Goal: Transaction & Acquisition: Download file/media

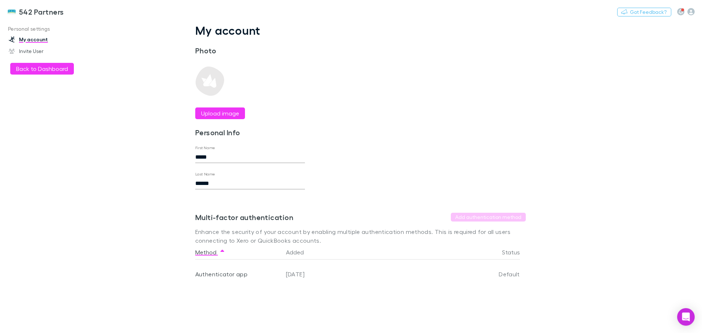
click at [14, 11] on img at bounding box center [11, 11] width 9 height 9
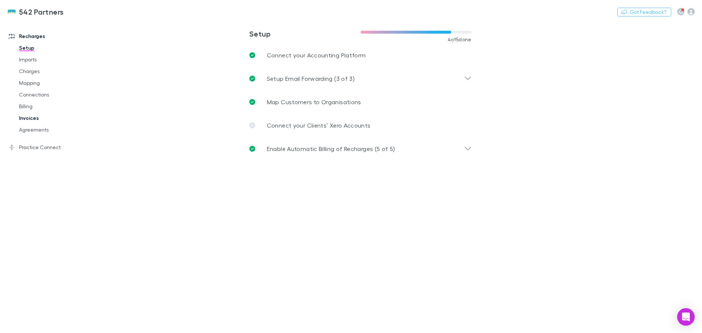
click at [33, 119] on link "Invoices" at bounding box center [55, 118] width 87 height 12
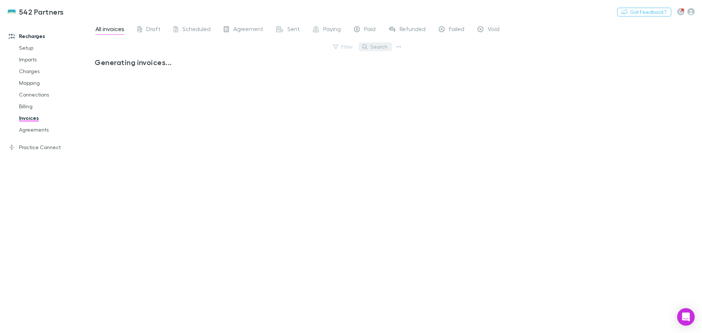
click at [382, 48] on button "Search" at bounding box center [375, 46] width 33 height 9
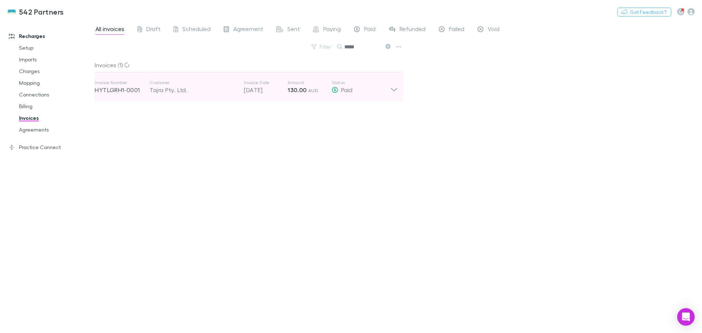
type input "*****"
click at [395, 90] on icon at bounding box center [394, 87] width 8 height 15
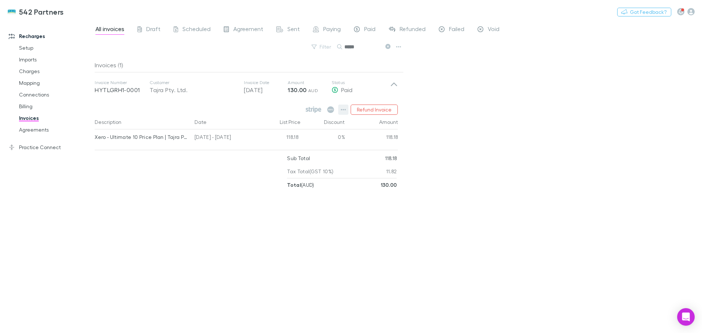
click at [344, 109] on icon "button" at bounding box center [343, 110] width 5 height 6
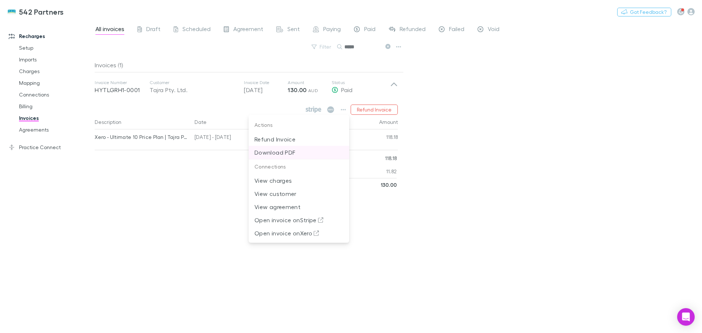
click at [278, 153] on p "Download PDF" at bounding box center [299, 152] width 89 height 9
